Goal: Book appointment/travel/reservation

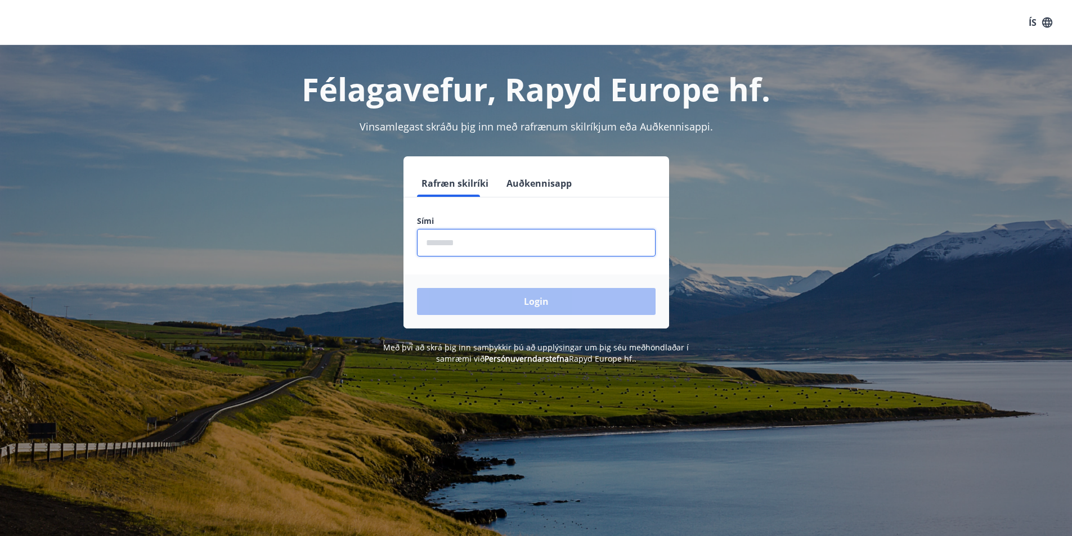
click at [484, 254] on input "phone" at bounding box center [536, 243] width 239 height 28
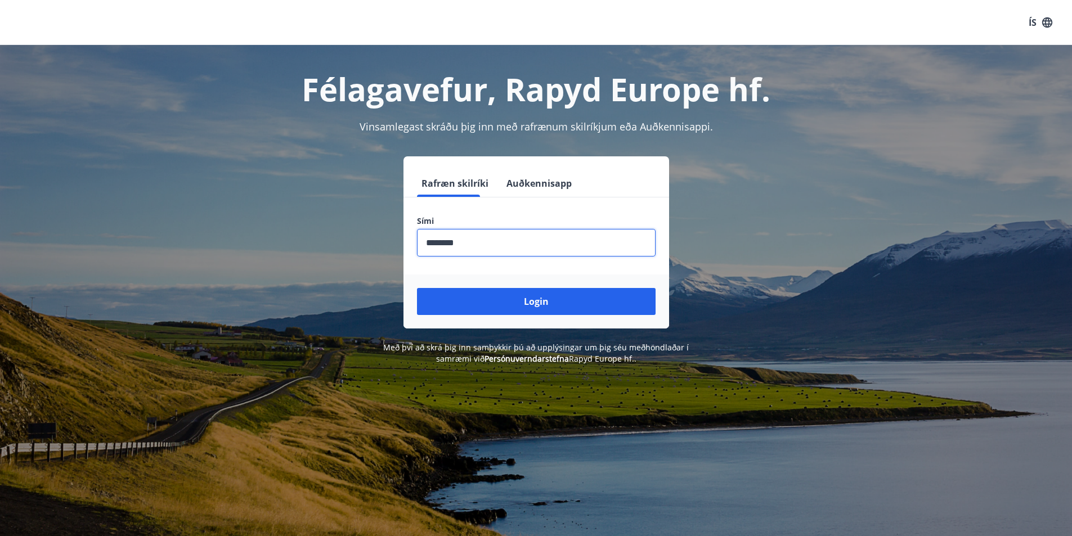
type input "********"
click at [417, 288] on button "Login" at bounding box center [536, 301] width 239 height 27
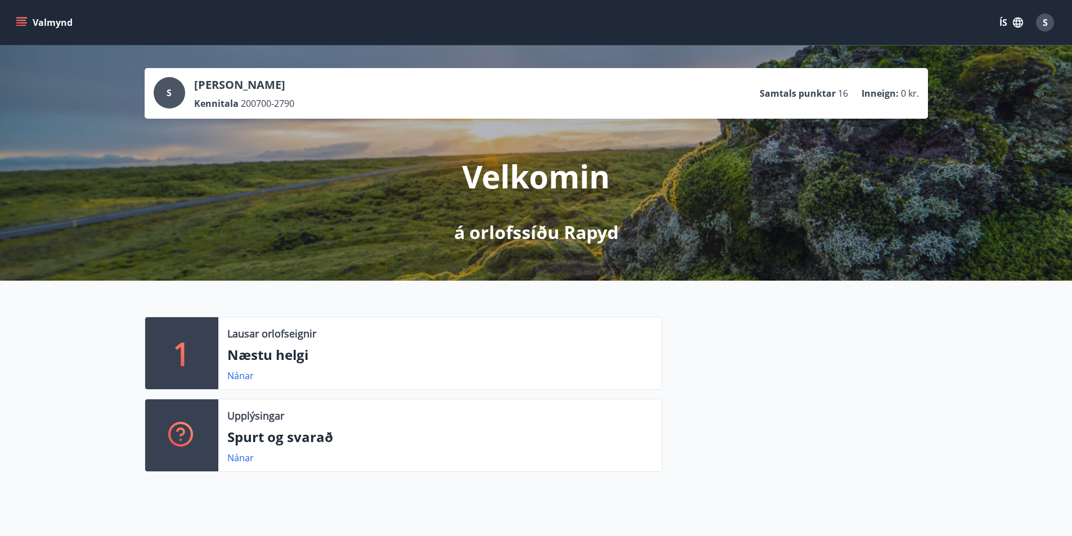
click at [24, 18] on icon "menu" at bounding box center [22, 17] width 12 height 1
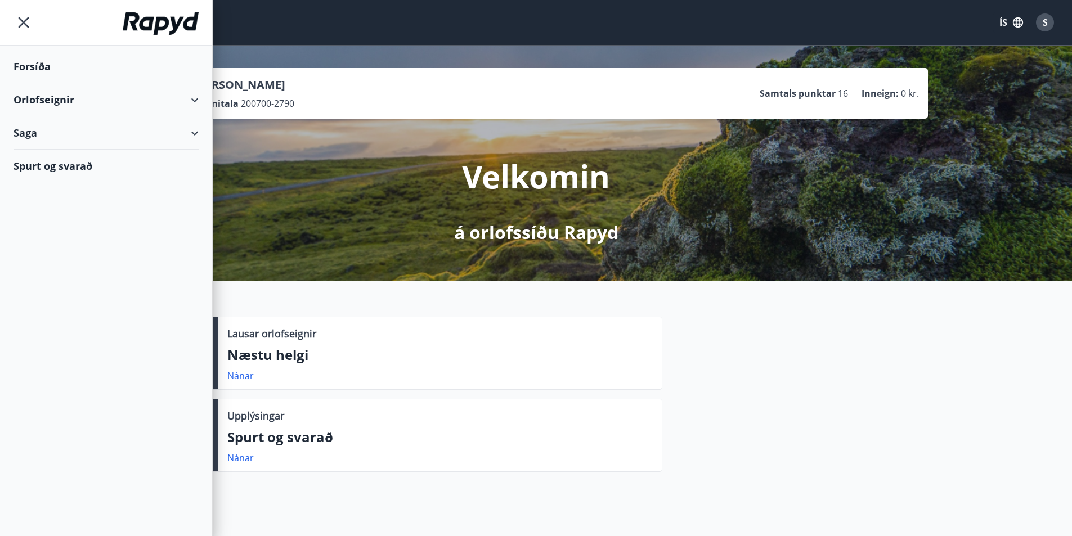
click at [65, 95] on div "Orlofseignir" at bounding box center [106, 99] width 185 height 33
click at [58, 154] on div "Bókunardagatal" at bounding box center [106, 152] width 167 height 24
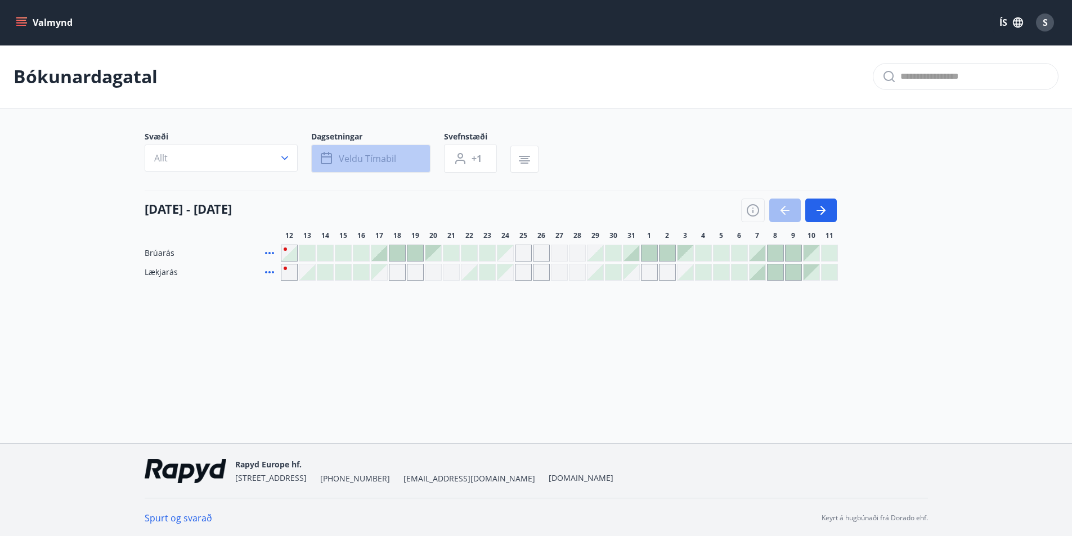
click at [387, 156] on span "Veldu tímabil" at bounding box center [367, 158] width 57 height 12
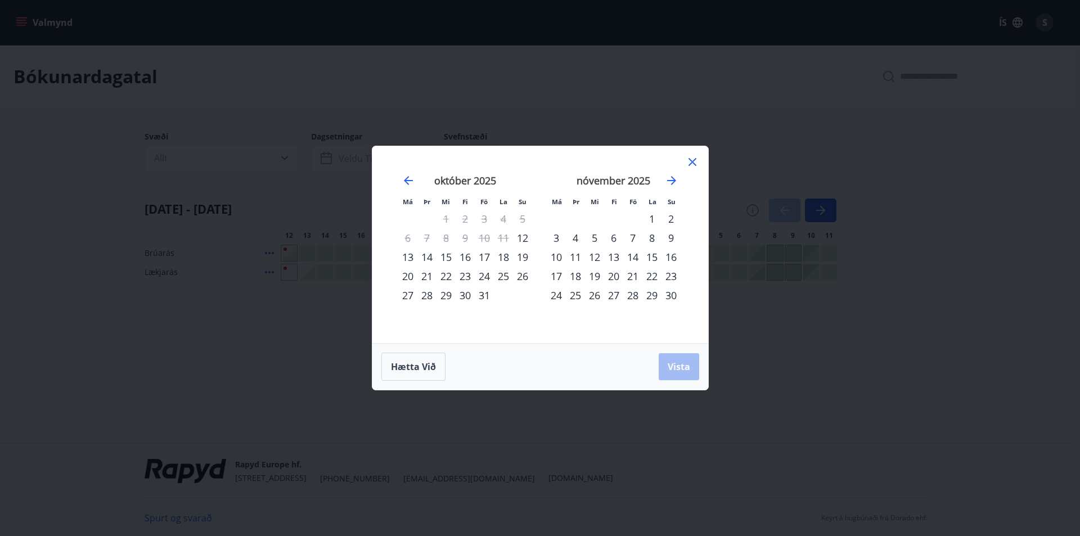
click at [687, 159] on icon at bounding box center [693, 162] width 14 height 14
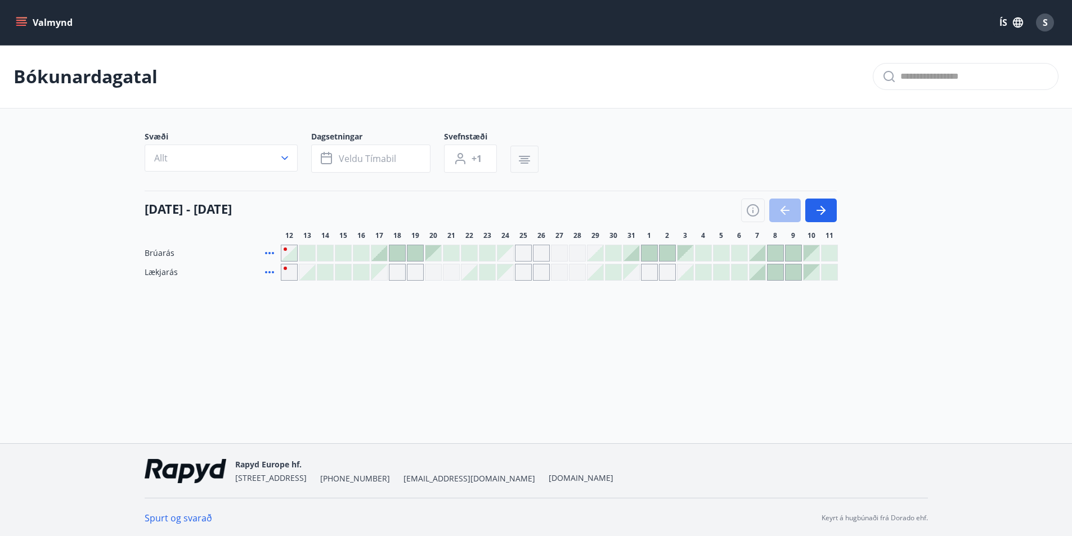
click at [532, 161] on button "button" at bounding box center [524, 159] width 28 height 27
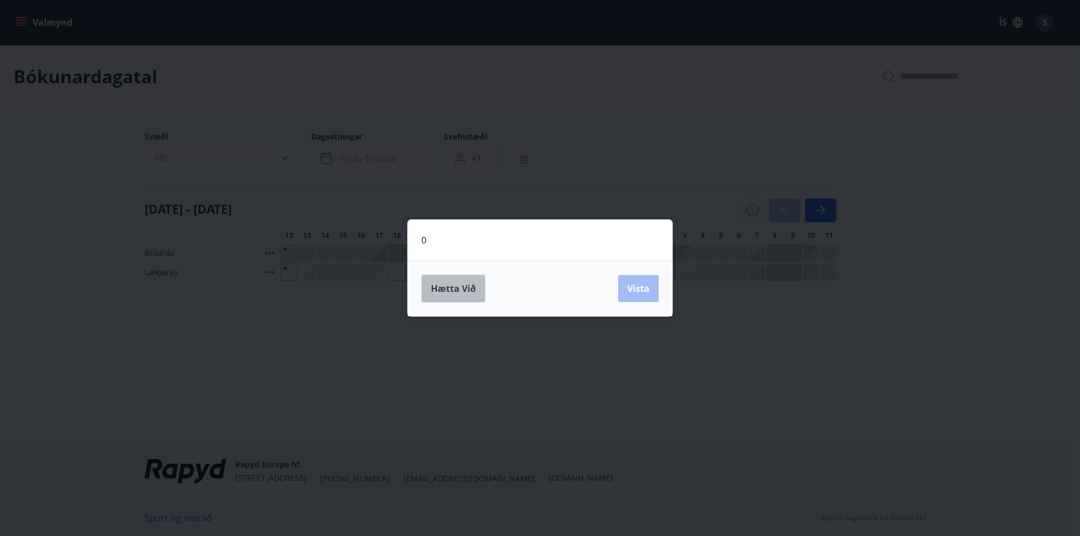
click at [482, 278] on button "Hætta við" at bounding box center [453, 289] width 64 height 28
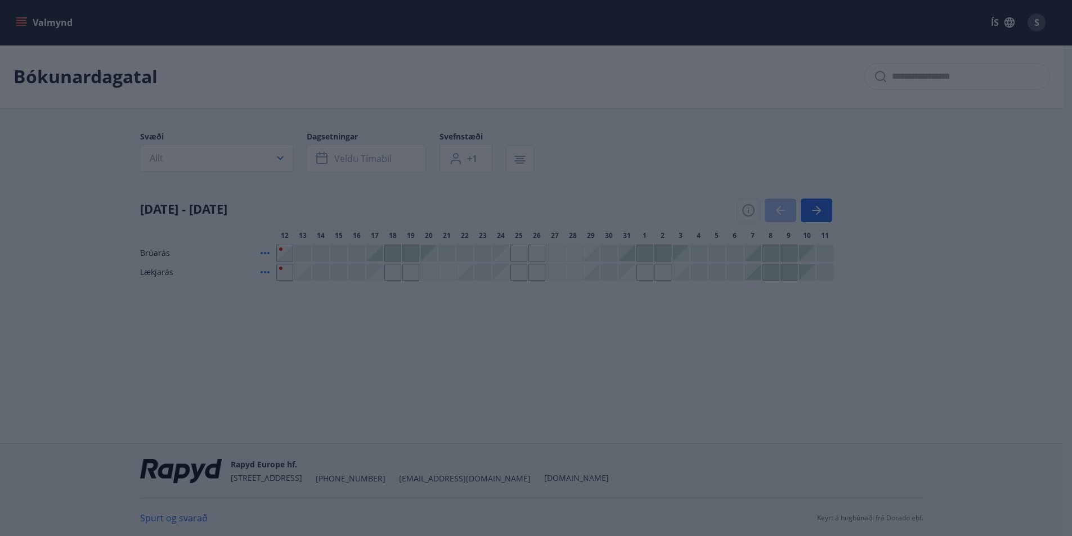
click at [474, 288] on div "Bókunardagatal Svæði Allt Dagsetningar Veldu tímabil Svefnstæði +1 [DATE] - [DA…" at bounding box center [531, 185] width 1063 height 281
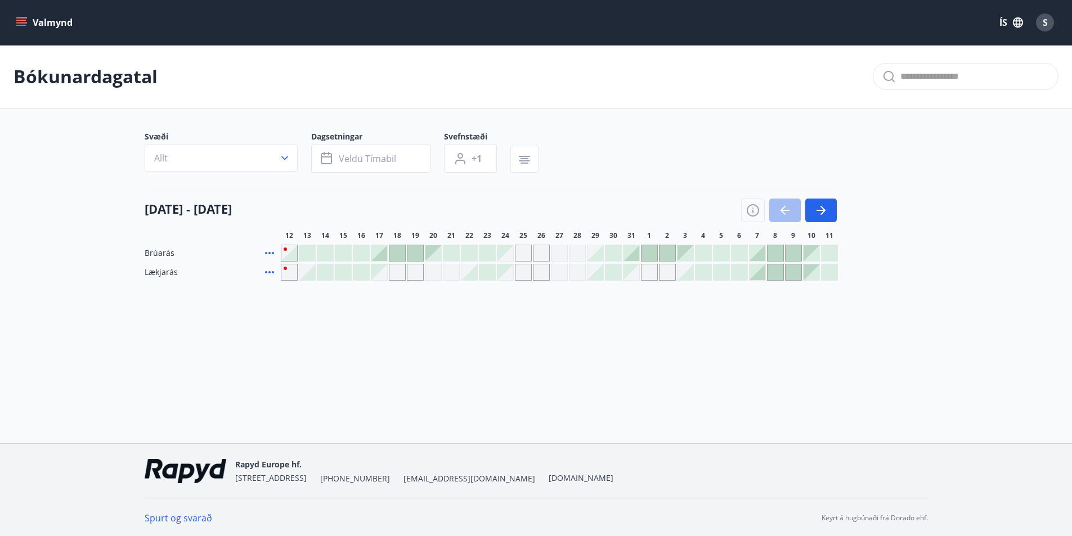
click at [25, 28] on button "Valmynd" at bounding box center [46, 22] width 64 height 20
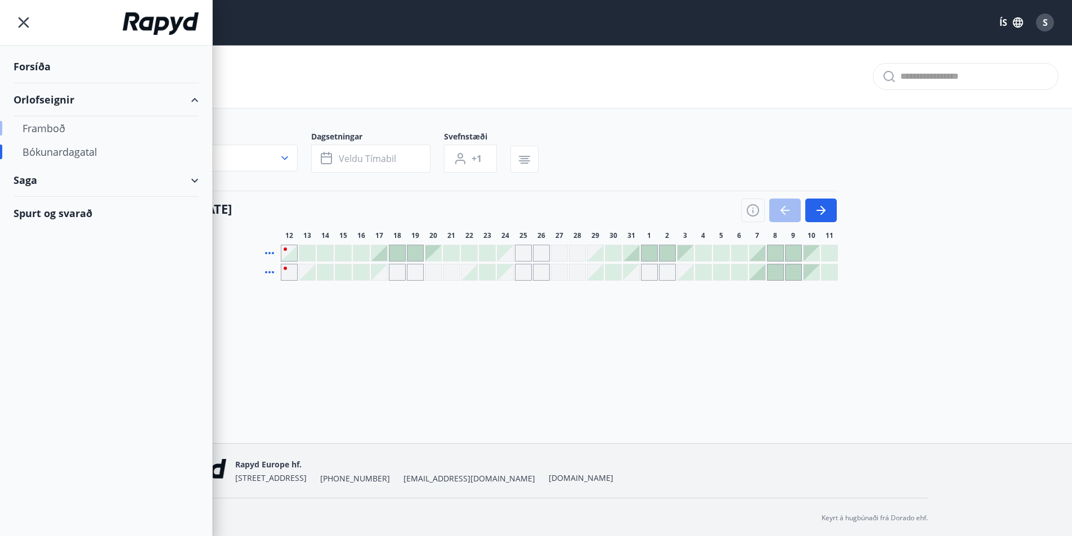
click at [55, 119] on div "Framboð" at bounding box center [106, 128] width 167 height 24
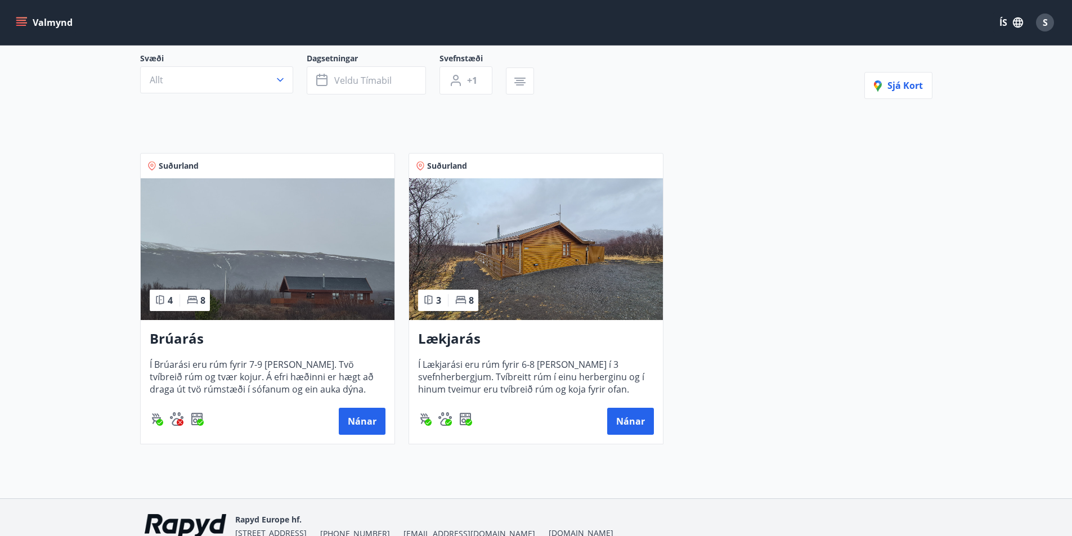
scroll to position [113, 0]
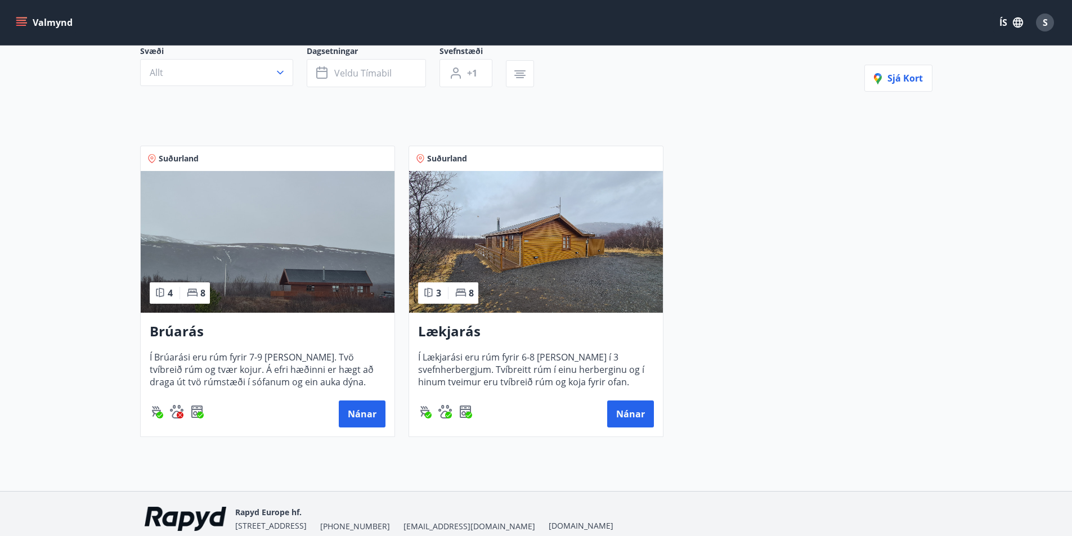
click at [285, 279] on img at bounding box center [268, 242] width 254 height 142
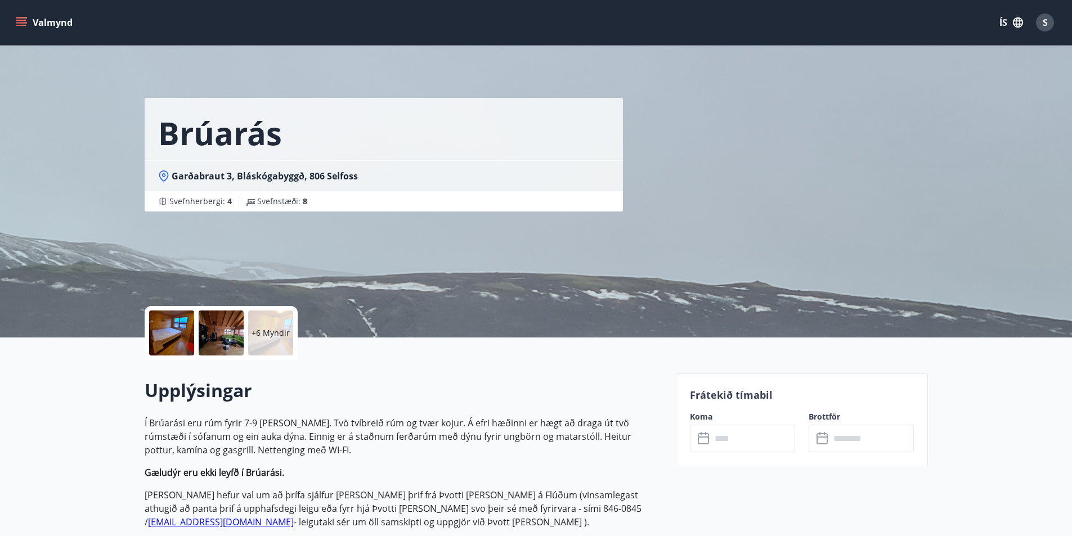
drag, startPoint x: 30, startPoint y: 18, endPoint x: 40, endPoint y: 36, distance: 20.7
click at [30, 20] on button "Valmynd" at bounding box center [46, 22] width 64 height 20
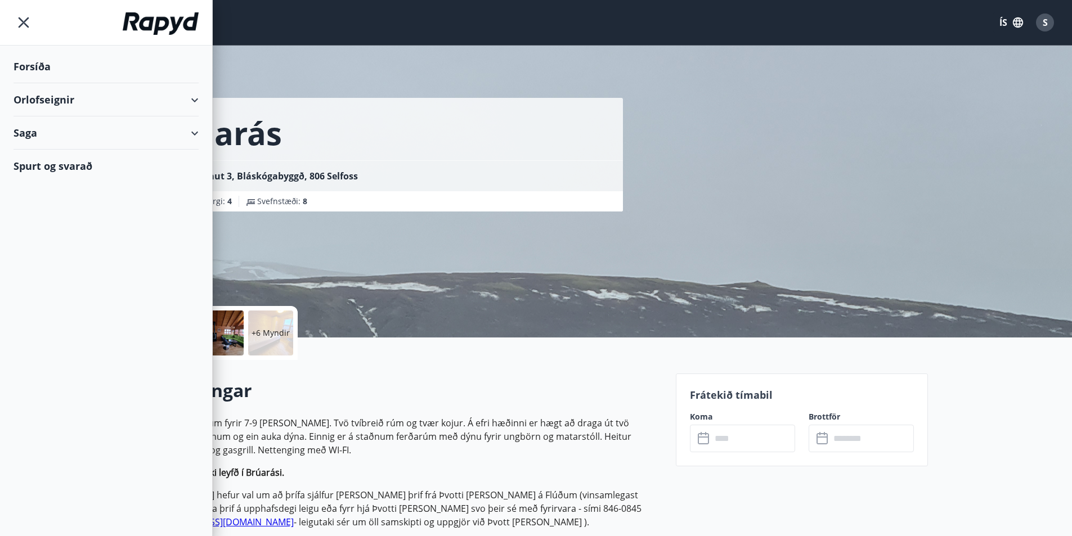
click at [97, 98] on div "Orlofseignir" at bounding box center [106, 99] width 185 height 33
click at [53, 150] on div "Bókunardagatal" at bounding box center [106, 152] width 167 height 24
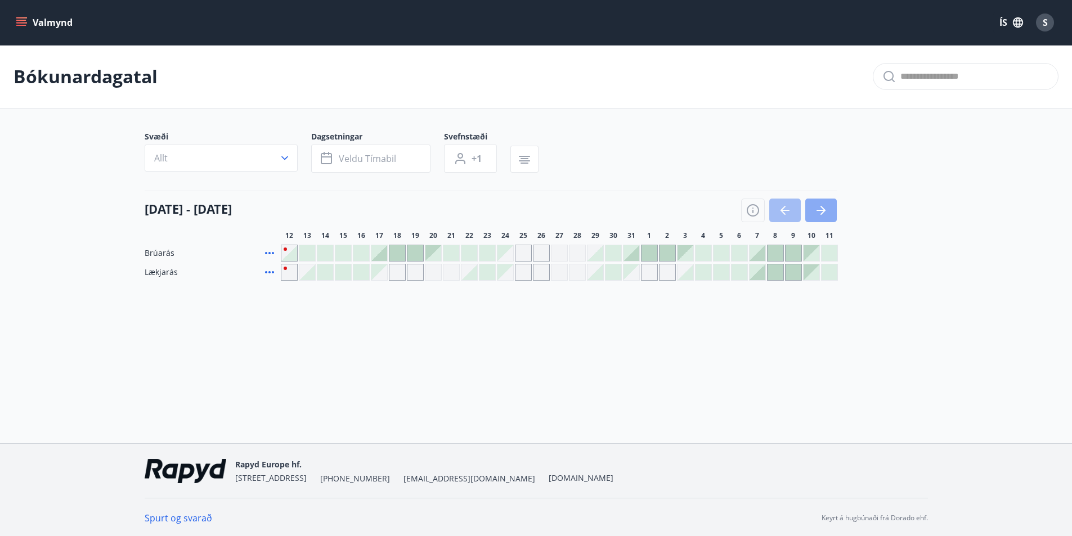
click at [820, 214] on icon "button" at bounding box center [822, 210] width 5 height 9
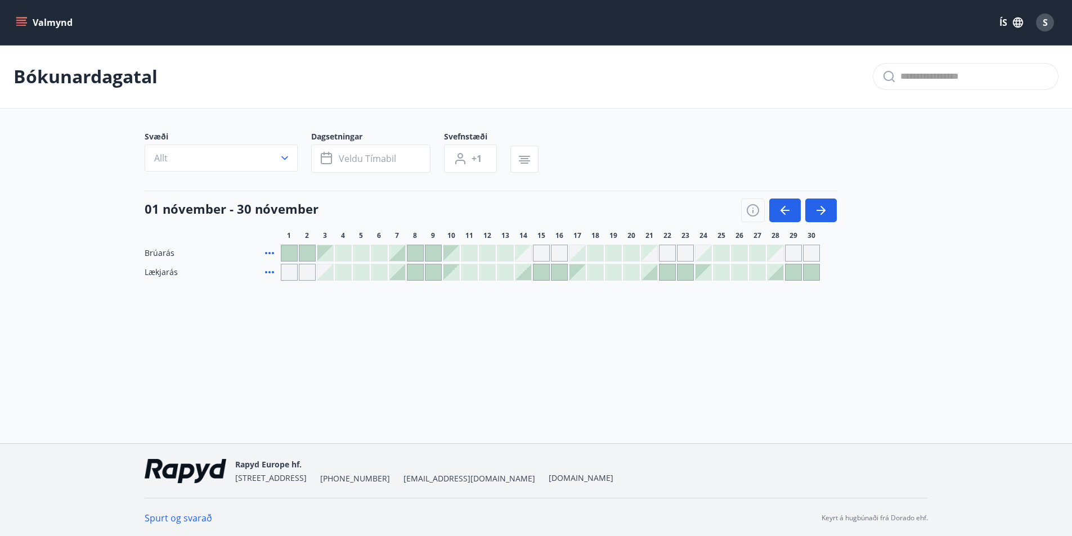
click at [699, 249] on div at bounding box center [703, 253] width 16 height 16
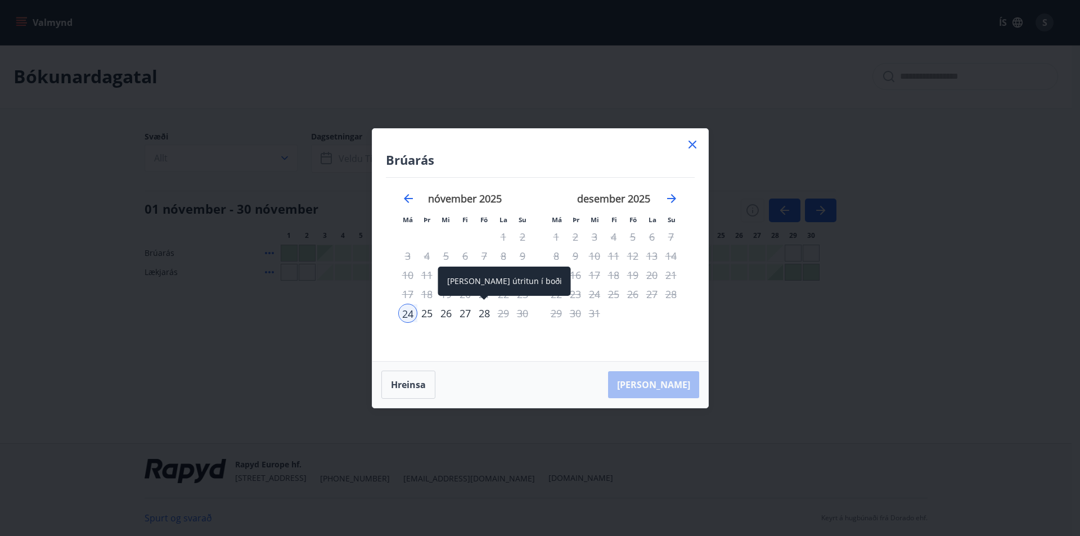
click at [482, 315] on div "28" at bounding box center [484, 313] width 19 height 19
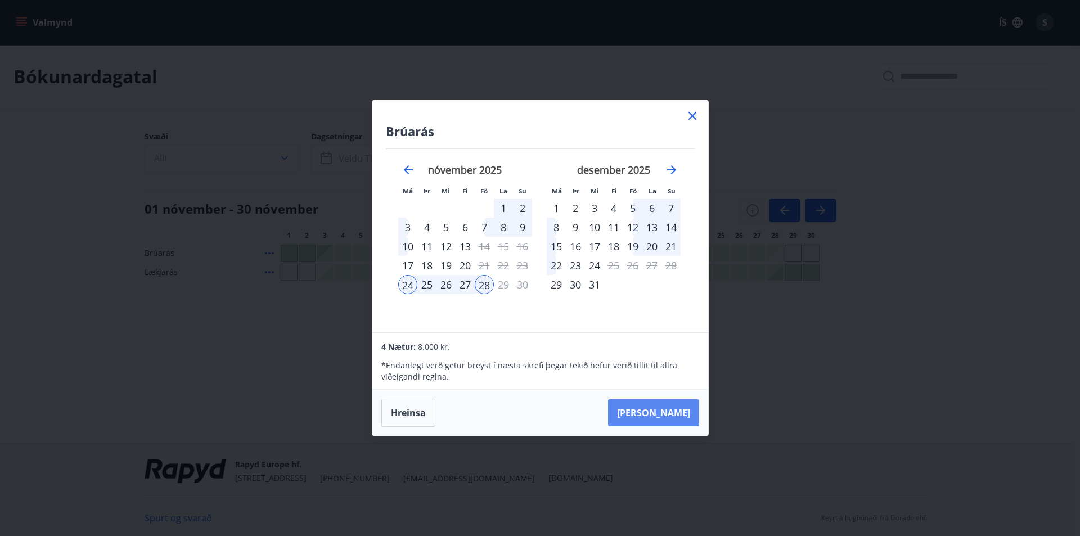
click at [688, 411] on button "[PERSON_NAME]" at bounding box center [653, 412] width 91 height 27
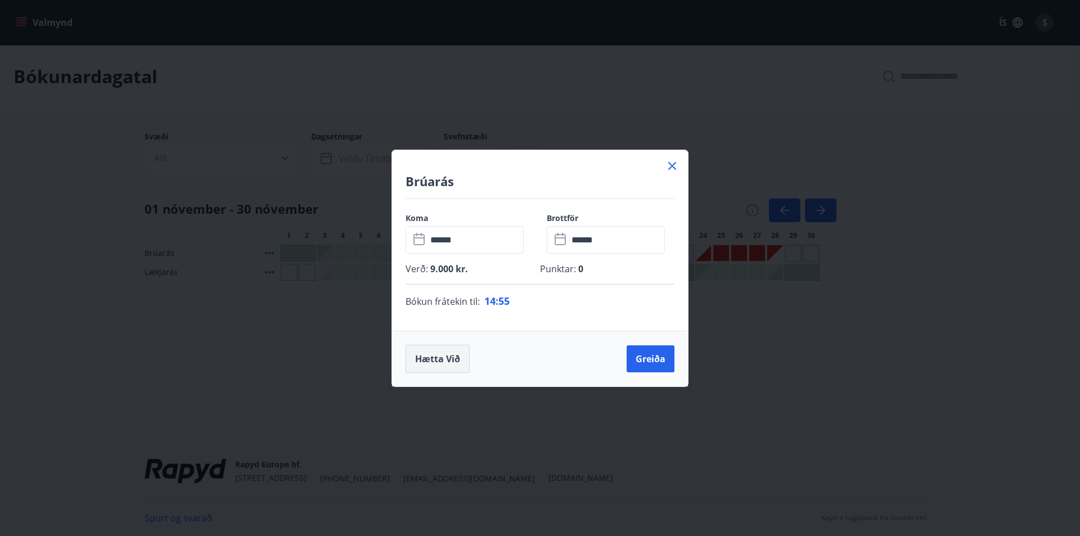
click at [454, 359] on button "Hætta við" at bounding box center [438, 359] width 64 height 28
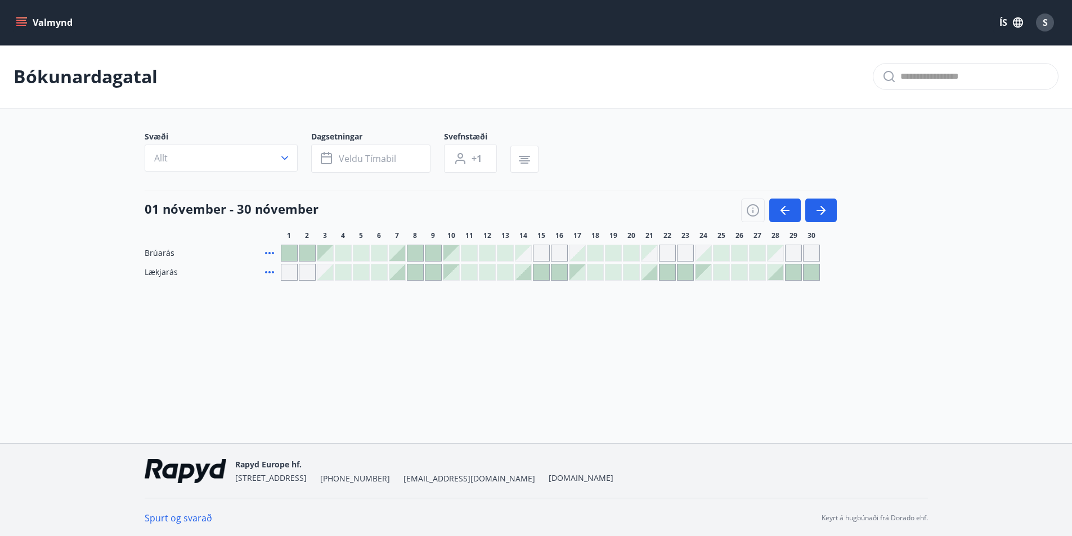
drag, startPoint x: 160, startPoint y: 331, endPoint x: 318, endPoint y: 257, distance: 174.7
click at [160, 331] on div "Valmynd ÍS S Bókunardagatal Svæði Allt Dagsetningar Veldu tímabil Svefnstæði +1…" at bounding box center [536, 221] width 1072 height 443
